Goal: Navigation & Orientation: Find specific page/section

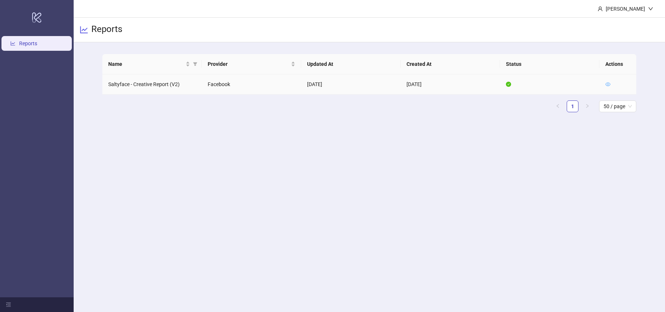
click at [610, 85] on icon "eye" at bounding box center [607, 84] width 5 height 4
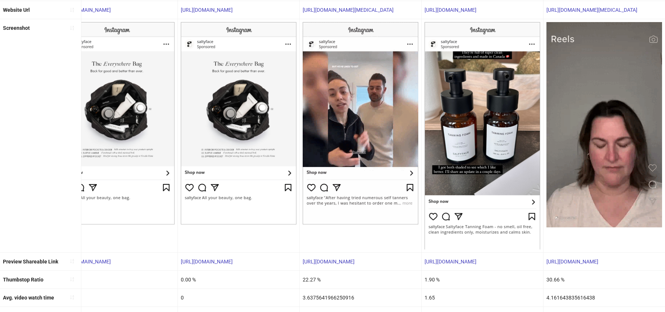
scroll to position [131, 0]
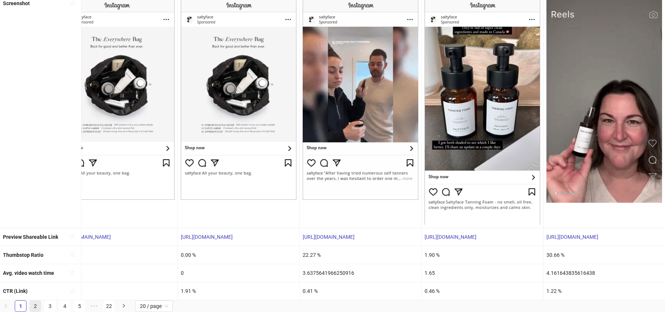
click at [39, 305] on link "2" at bounding box center [35, 306] width 11 height 11
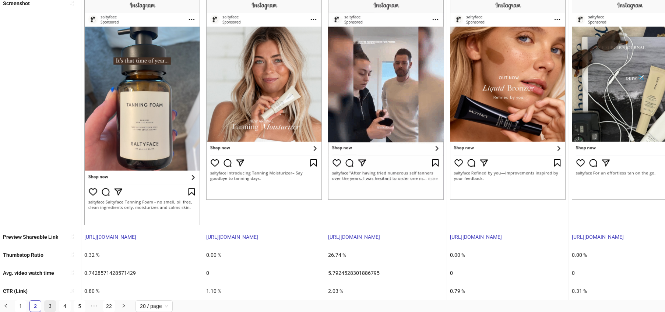
click at [49, 304] on link "3" at bounding box center [50, 306] width 11 height 11
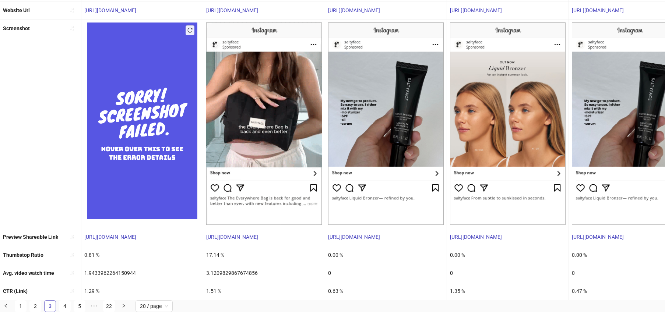
scroll to position [0, 0]
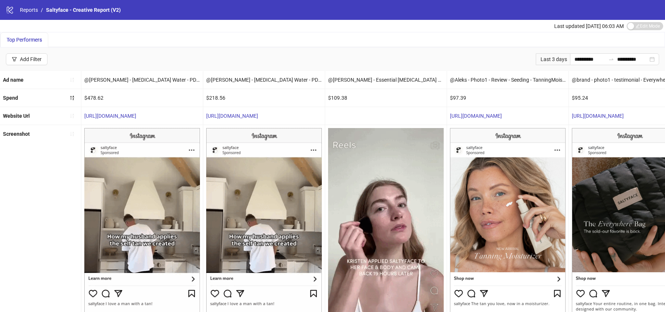
scroll to position [109, 0]
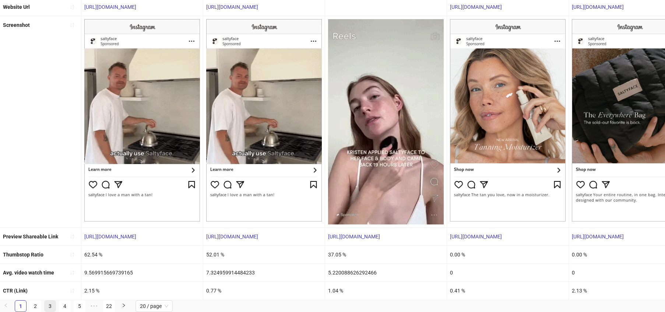
click at [52, 305] on link "3" at bounding box center [50, 306] width 11 height 11
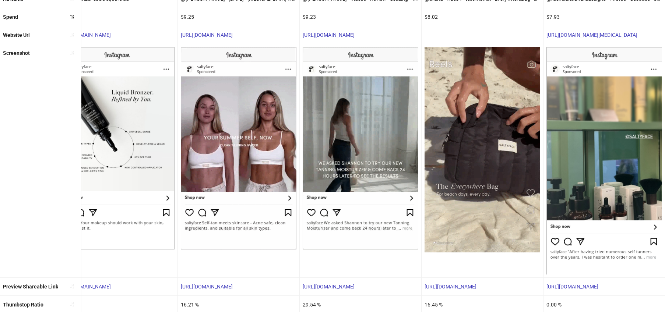
scroll to position [131, 0]
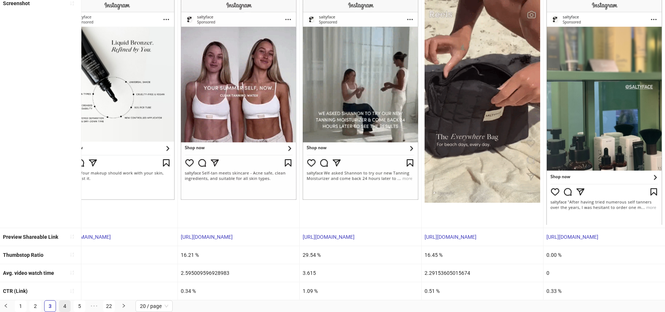
click at [66, 306] on link "4" at bounding box center [64, 306] width 11 height 11
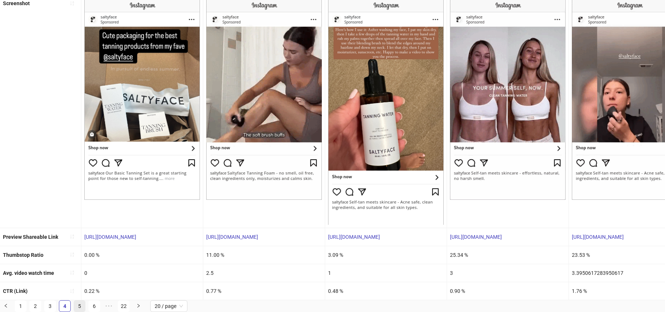
click at [78, 305] on link "5" at bounding box center [79, 306] width 11 height 11
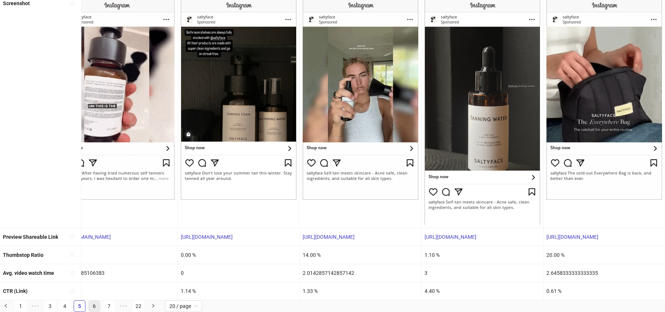
click at [94, 308] on link "6" at bounding box center [94, 306] width 11 height 11
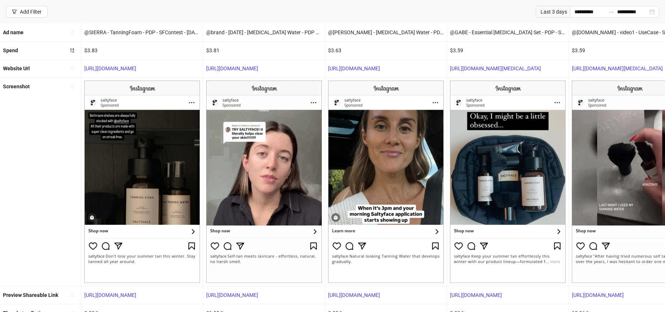
scroll to position [106, 0]
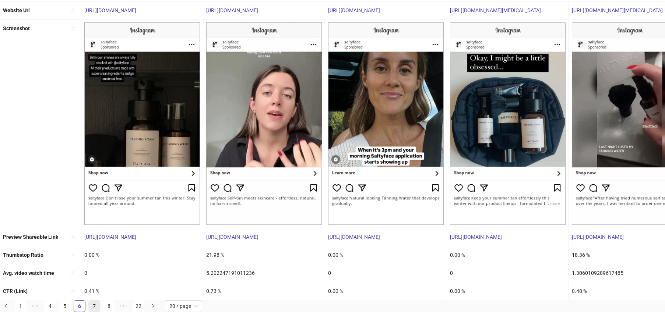
click at [90, 306] on link "7" at bounding box center [94, 306] width 11 height 11
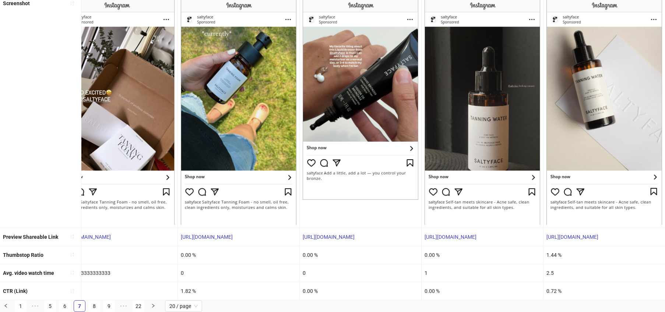
scroll to position [0, 1853]
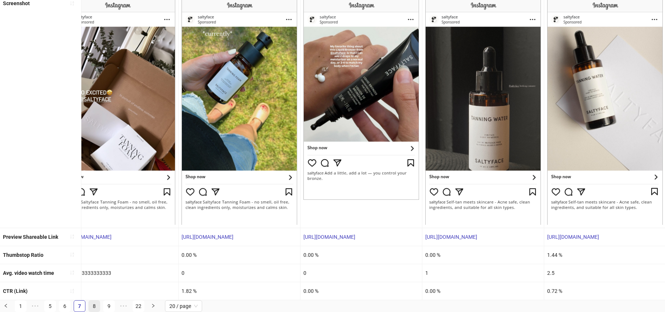
click at [92, 310] on link "8" at bounding box center [94, 306] width 11 height 11
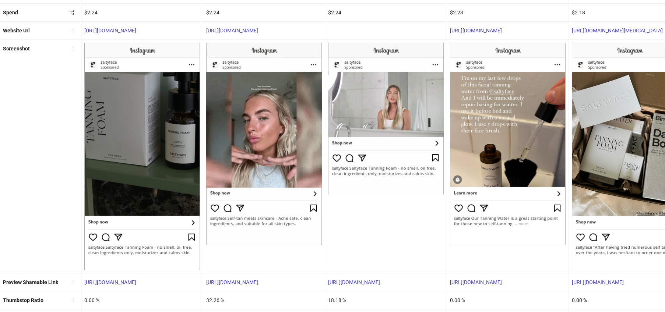
scroll to position [85, 0]
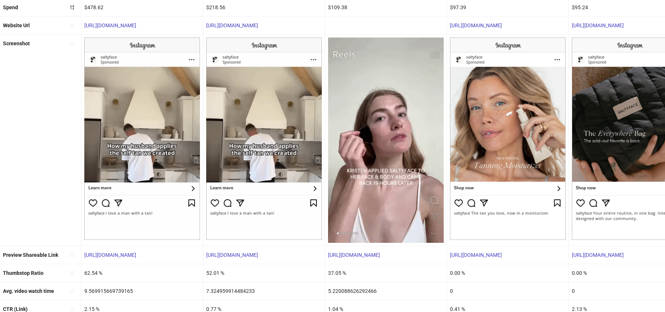
scroll to position [109, 0]
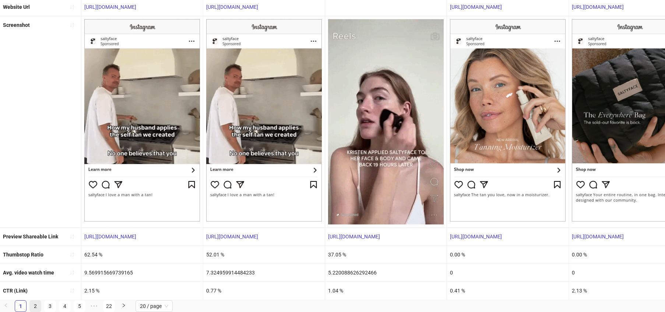
click at [41, 306] on link "2" at bounding box center [35, 306] width 11 height 11
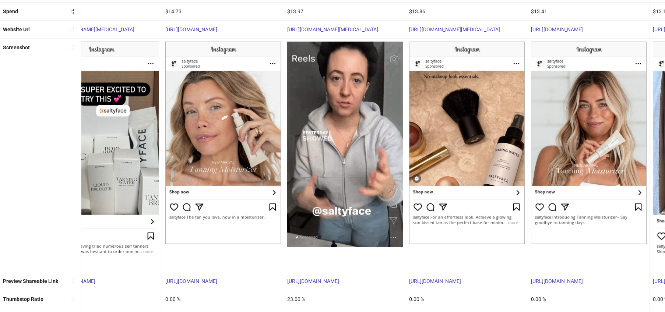
scroll to position [131, 0]
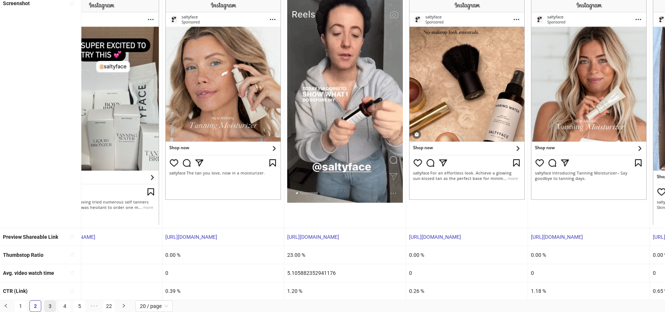
click at [49, 306] on link "3" at bounding box center [50, 306] width 11 height 11
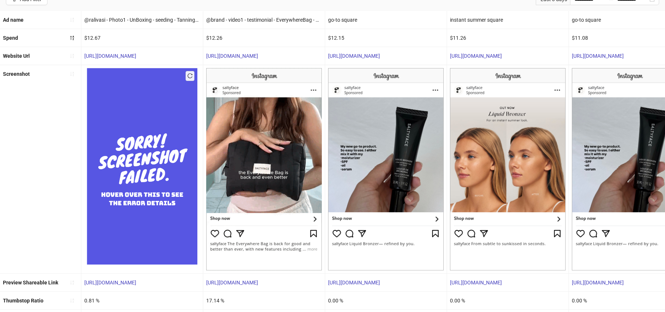
scroll to position [106, 0]
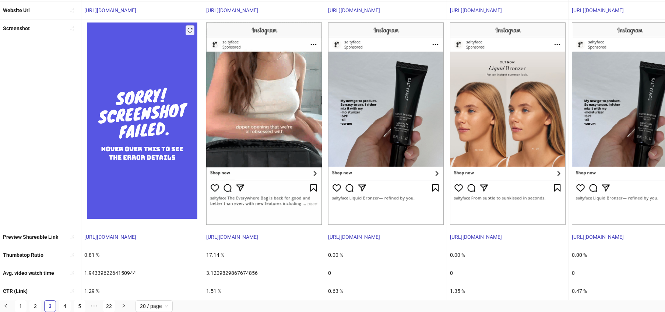
click at [28, 302] on ul "1 2 3 4 5 ••• 22 20 / page" at bounding box center [332, 307] width 665 height 12
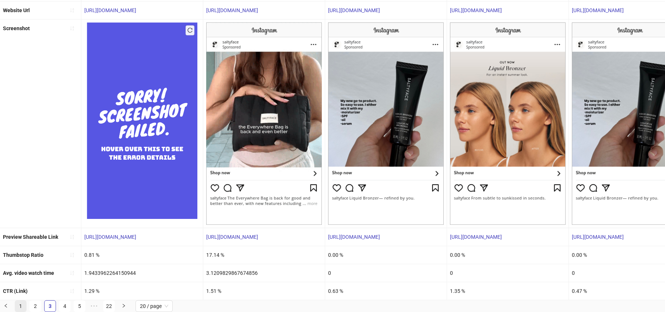
click at [20, 304] on link "1" at bounding box center [20, 306] width 11 height 11
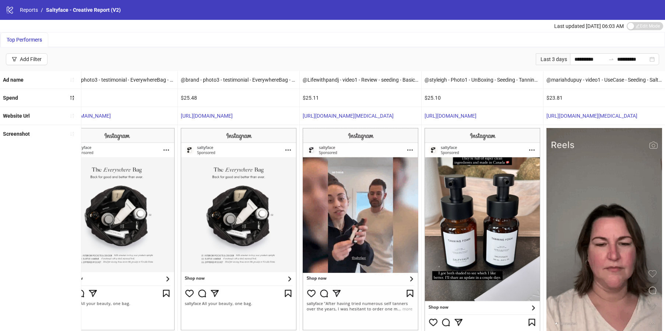
scroll to position [112, 0]
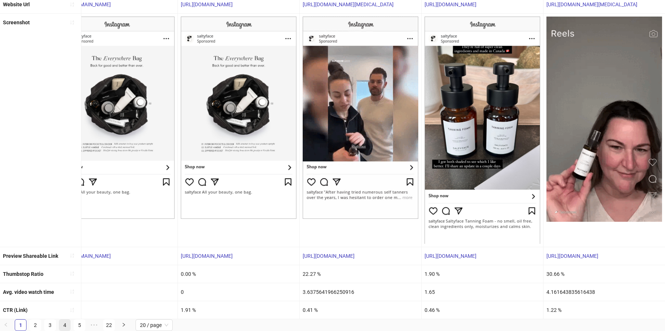
click at [62, 312] on link "4" at bounding box center [64, 325] width 11 height 11
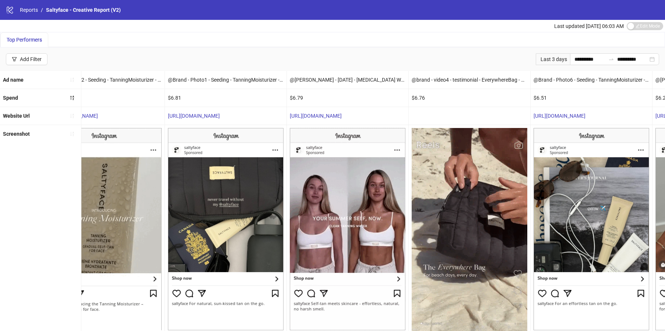
scroll to position [90, 0]
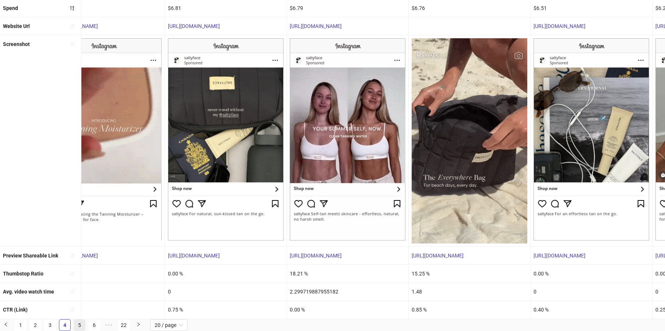
click at [83, 312] on link "5" at bounding box center [79, 325] width 11 height 11
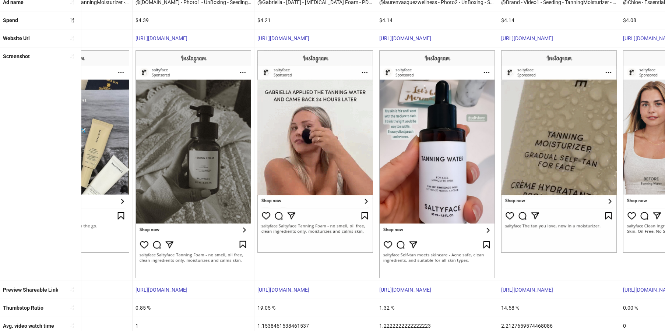
scroll to position [112, 0]
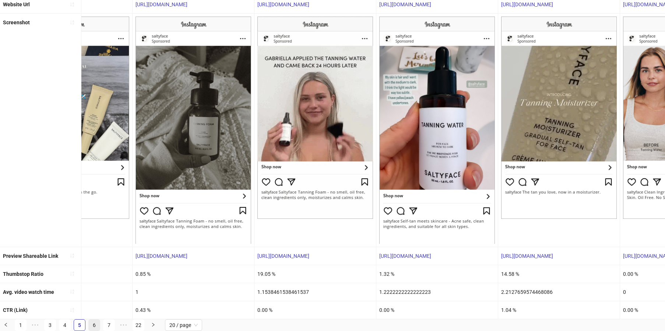
click at [95, 312] on link "6" at bounding box center [94, 325] width 11 height 11
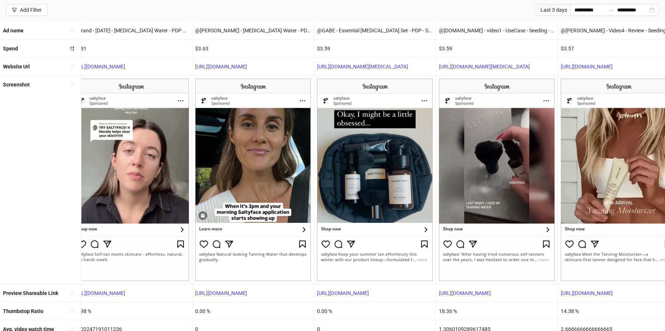
scroll to position [50, 0]
